Goal: Find specific page/section: Find specific page/section

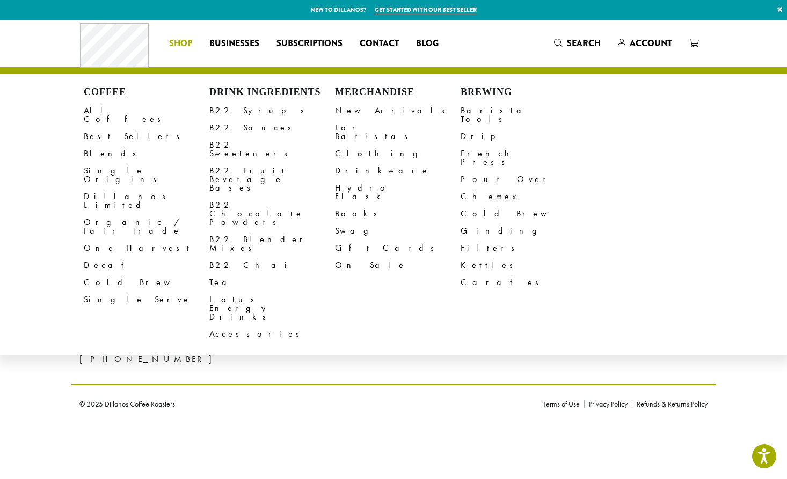
click at [580, 384] on div "© 2025 Dillanos Coffee Roasters. Terms of Use Privacy Policy Refunds & Returns …" at bounding box center [393, 403] width 645 height 38
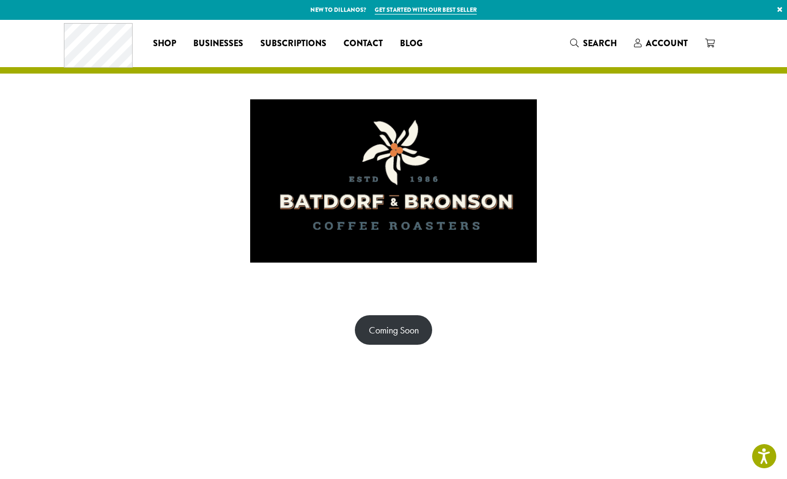
click at [277, 307] on div "Coming Soon" at bounding box center [393, 329] width 787 height 83
click at [658, 280] on div at bounding box center [393, 181] width 645 height 215
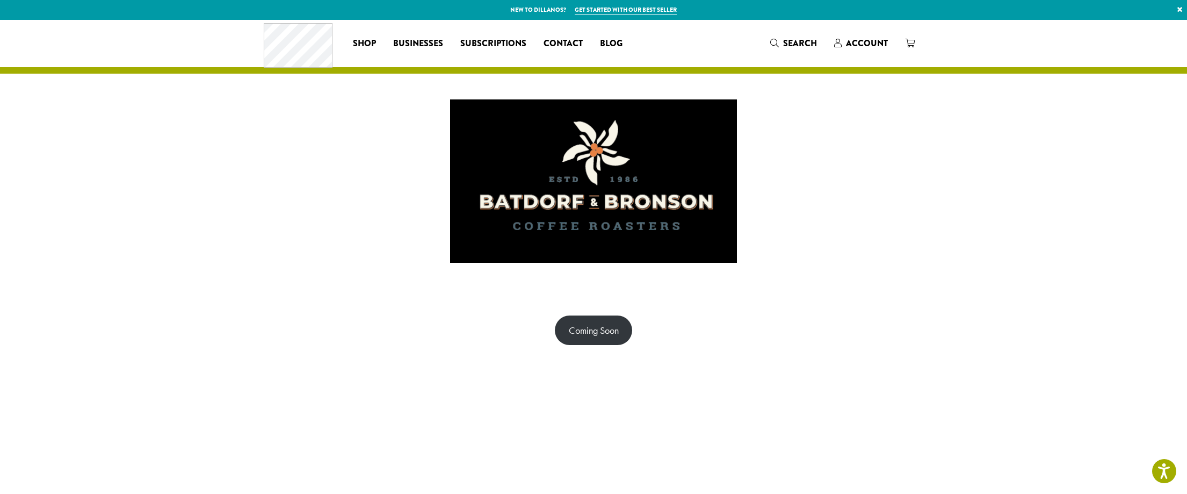
click at [787, 247] on div at bounding box center [593, 181] width 1187 height 215
